Goal: Task Accomplishment & Management: Manage account settings

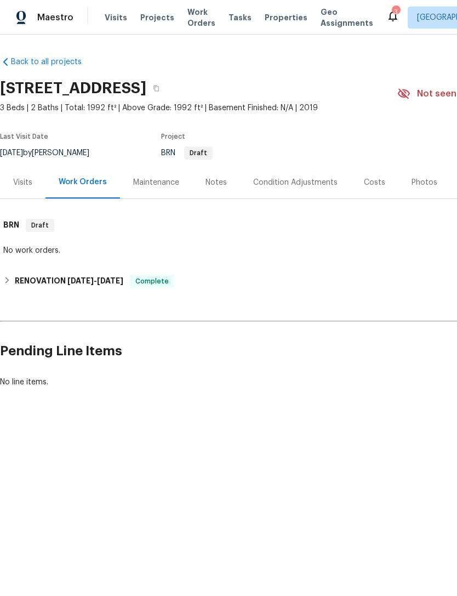
click at [112, 21] on span "Visits" at bounding box center [116, 17] width 22 height 11
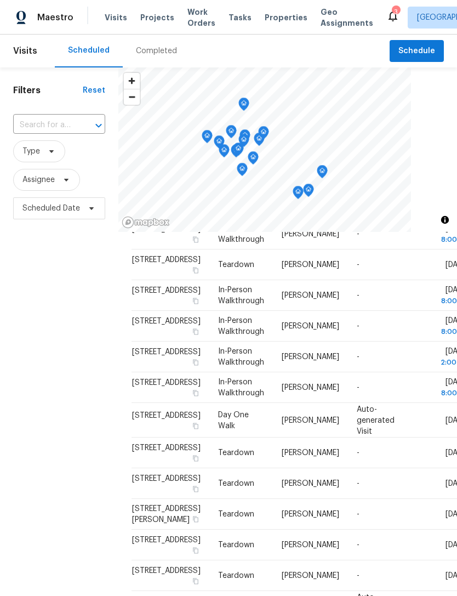
scroll to position [85, 0]
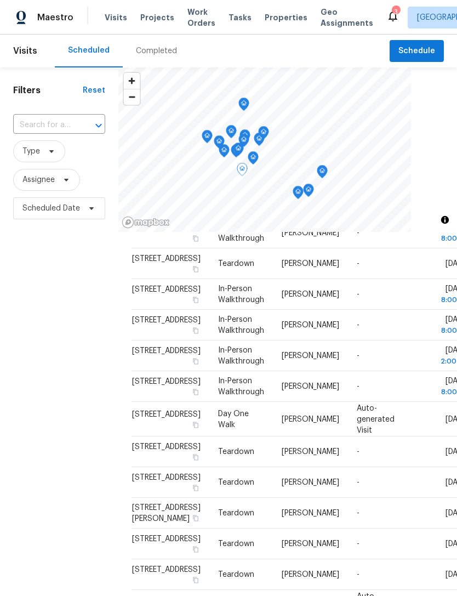
click at [0, 0] on icon at bounding box center [0, 0] width 0 height 0
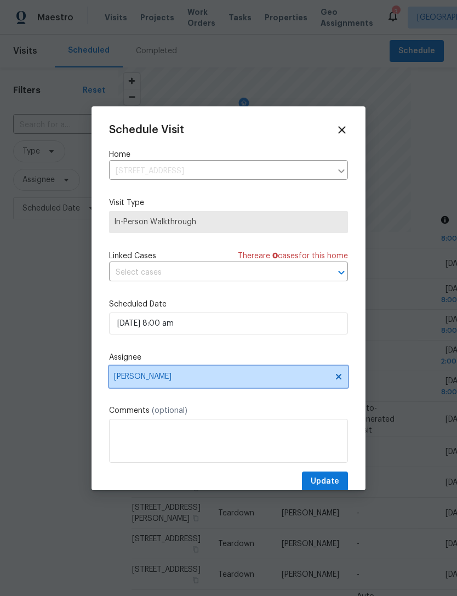
click at [214, 377] on span "[PERSON_NAME]" at bounding box center [221, 376] width 215 height 9
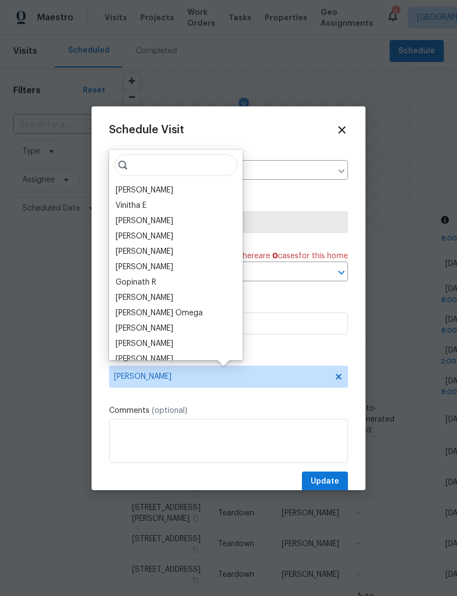
click at [174, 230] on div "Matt Davidson" at bounding box center [175, 235] width 127 height 15
click at [181, 164] on input "search" at bounding box center [176, 165] width 123 height 22
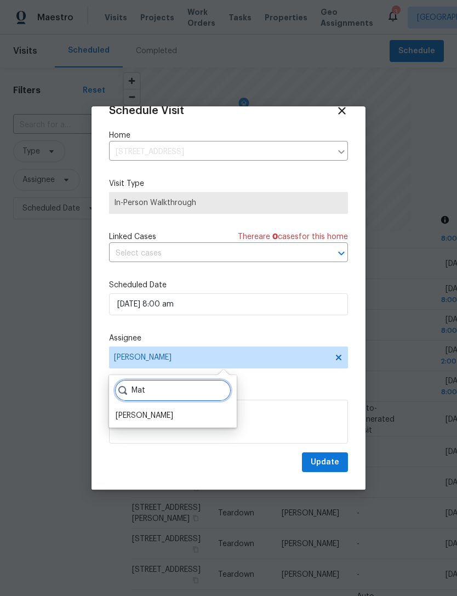
scroll to position [21, 0]
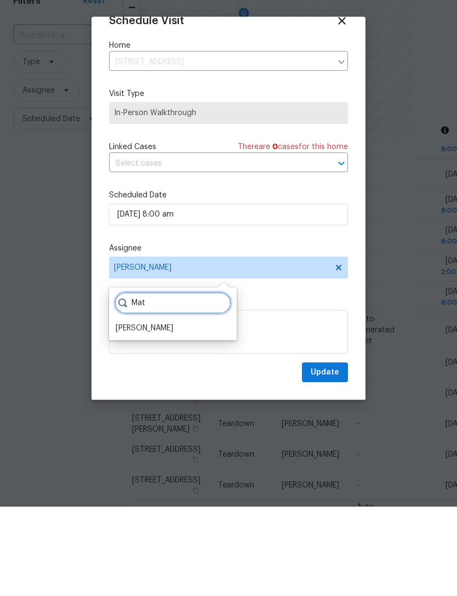
type input "Mat"
click at [159, 412] on div "Matt Davidson" at bounding box center [145, 417] width 58 height 11
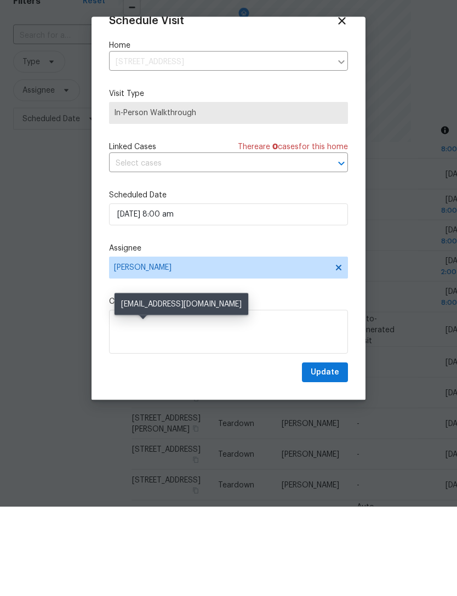
scroll to position [36, 0]
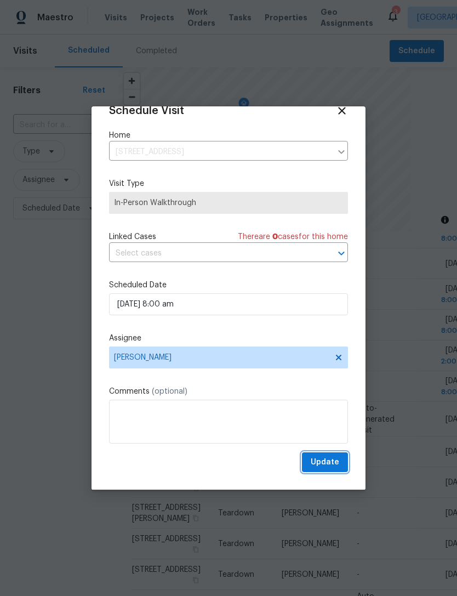
click at [329, 466] on span "Update" at bounding box center [325, 462] width 28 height 14
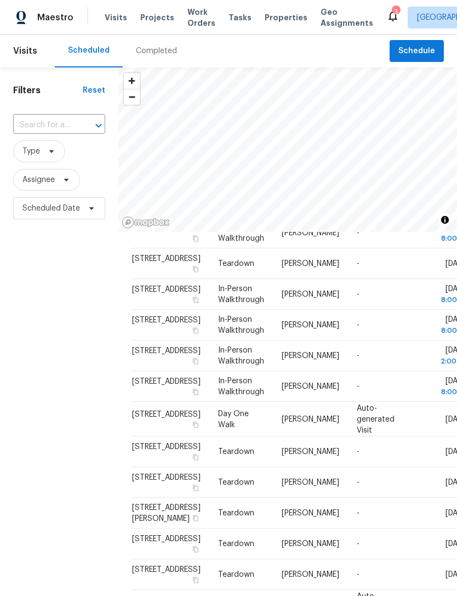
scroll to position [0, 0]
click at [280, 19] on span "Properties" at bounding box center [286, 17] width 43 height 11
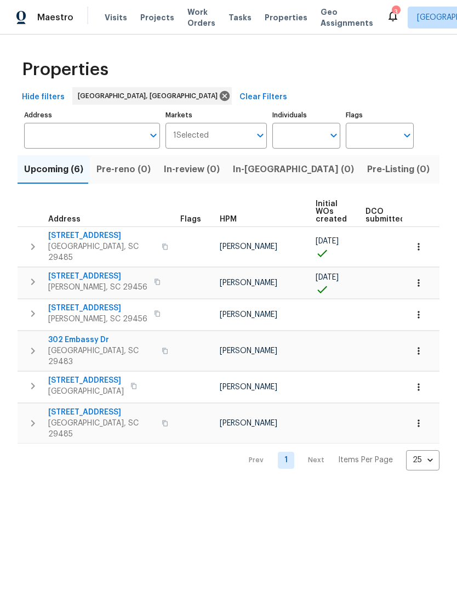
click at [110, 271] on span "3805 Annapolis Way" at bounding box center [97, 276] width 99 height 11
click at [106, 305] on span "218 Lodgepole Rd" at bounding box center [97, 307] width 99 height 11
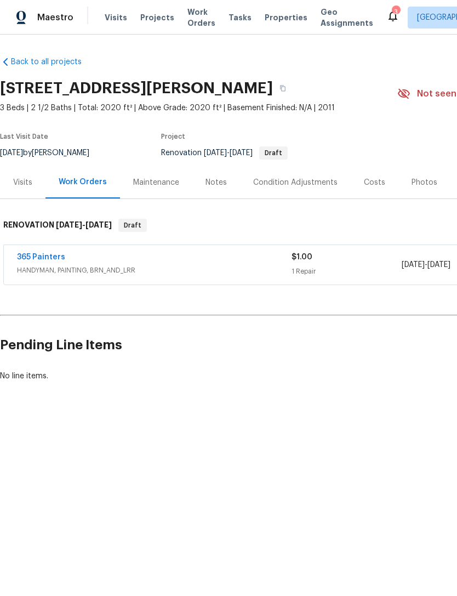
click at [369, 186] on div "Costs" at bounding box center [374, 182] width 21 height 11
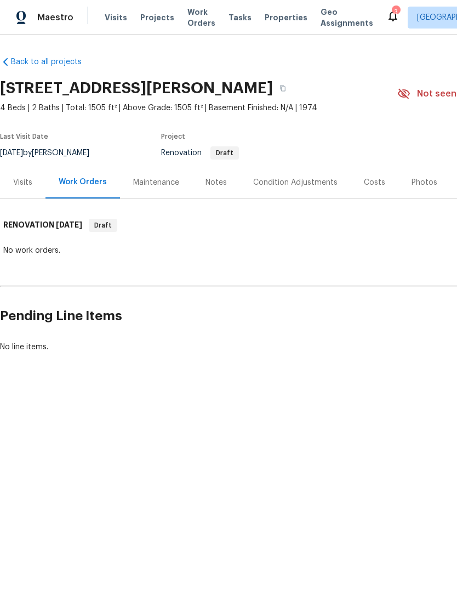
click at [378, 180] on div "Costs" at bounding box center [374, 182] width 21 height 11
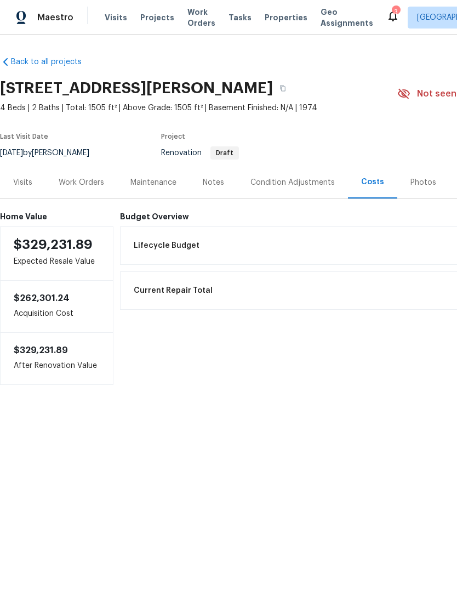
click at [392, 15] on div "3" at bounding box center [396, 12] width 8 height 11
click at [271, 20] on span "Properties" at bounding box center [286, 17] width 43 height 11
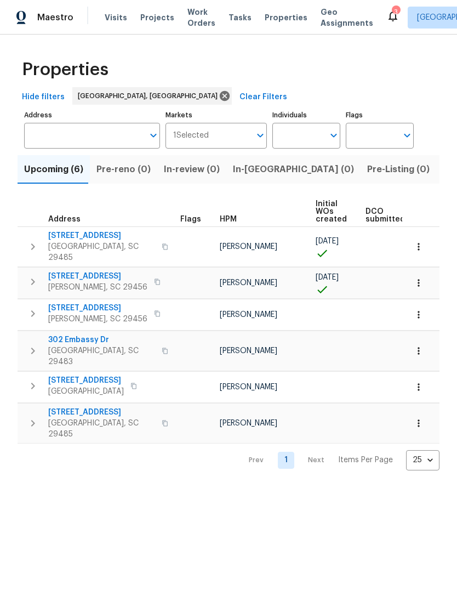
click at [105, 407] on span "105 Nottingham Ct" at bounding box center [101, 412] width 107 height 11
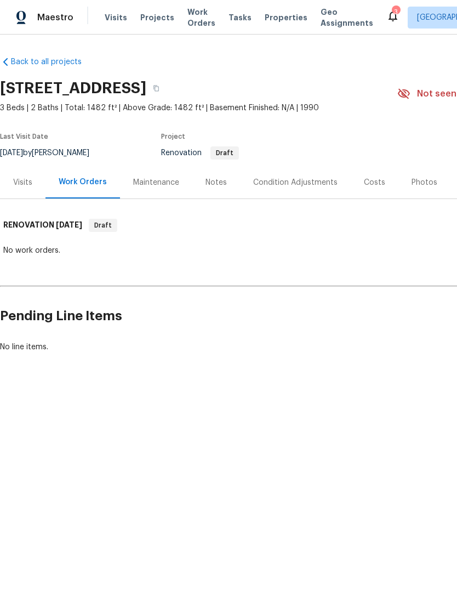
click at [375, 190] on div "Costs" at bounding box center [375, 182] width 48 height 32
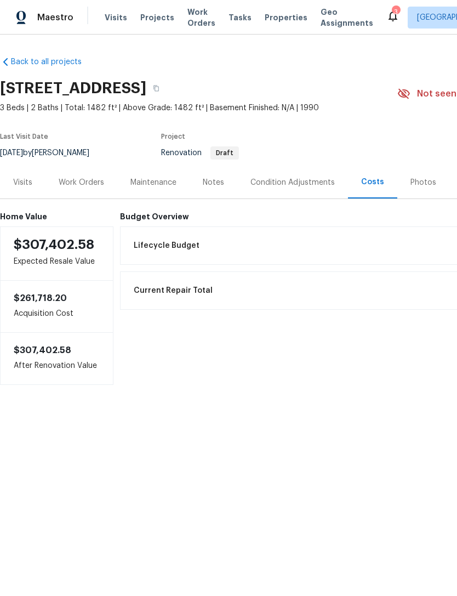
click at [297, 181] on div "Condition Adjustments" at bounding box center [292, 182] width 84 height 11
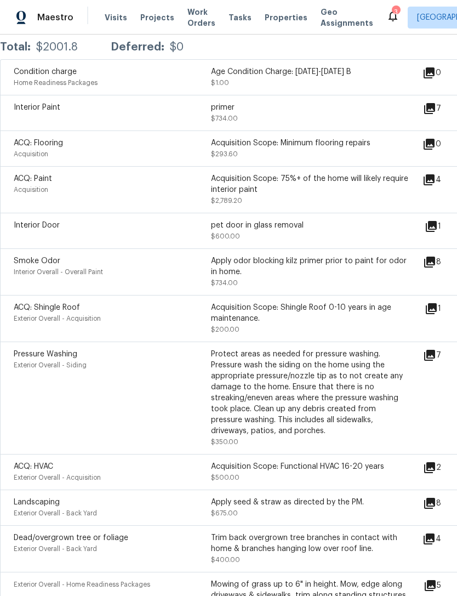
scroll to position [219, 0]
click at [333, 141] on div "Acquisition Scope: Minimum flooring repairs" at bounding box center [309, 143] width 197 height 11
click at [383, 145] on div "Acquisition Scope: Minimum flooring repairs" at bounding box center [309, 143] width 197 height 11
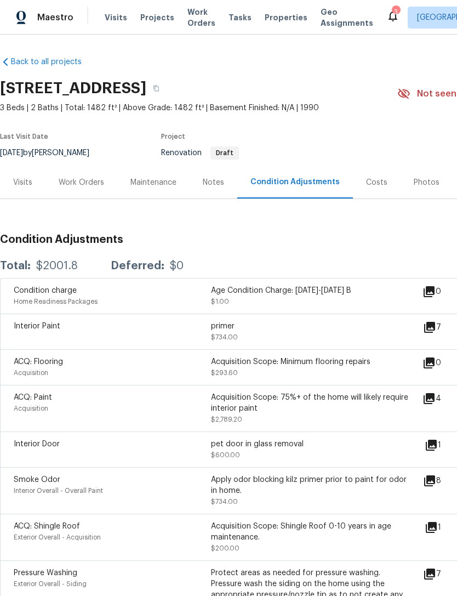
scroll to position [0, 0]
